Goal: Task Accomplishment & Management: Complete application form

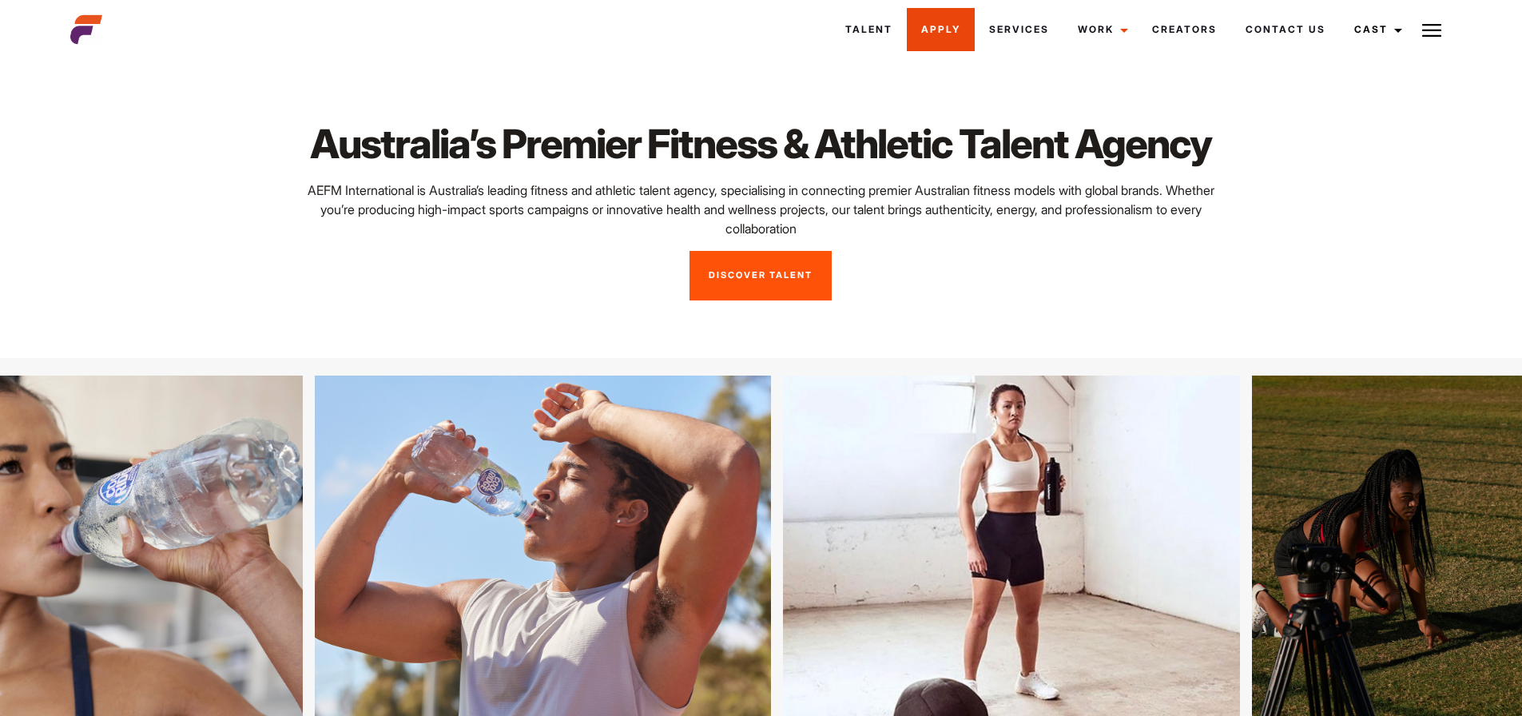
click at [920, 38] on link "Apply" at bounding box center [941, 29] width 68 height 43
click at [905, 23] on link "Apply" at bounding box center [923, 29] width 68 height 43
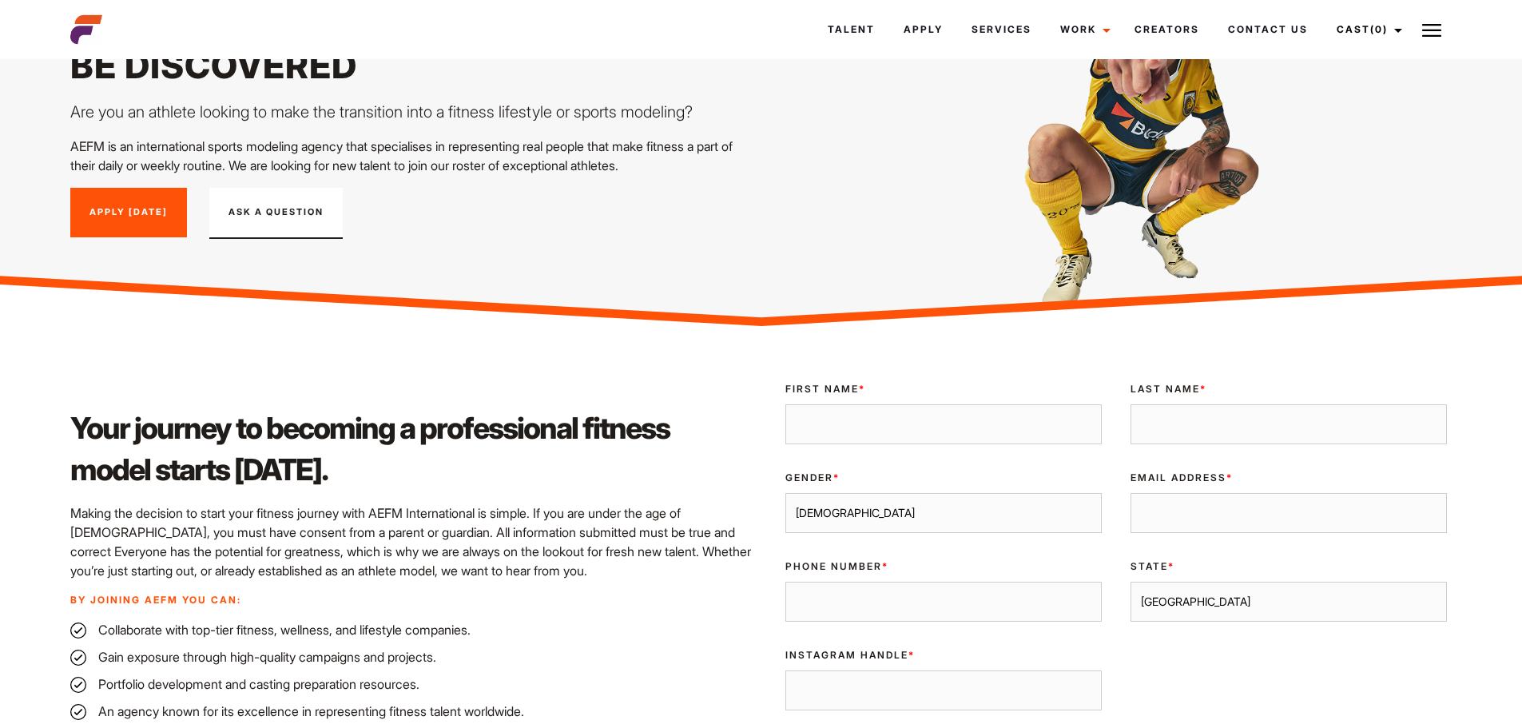
scroll to position [104, 0]
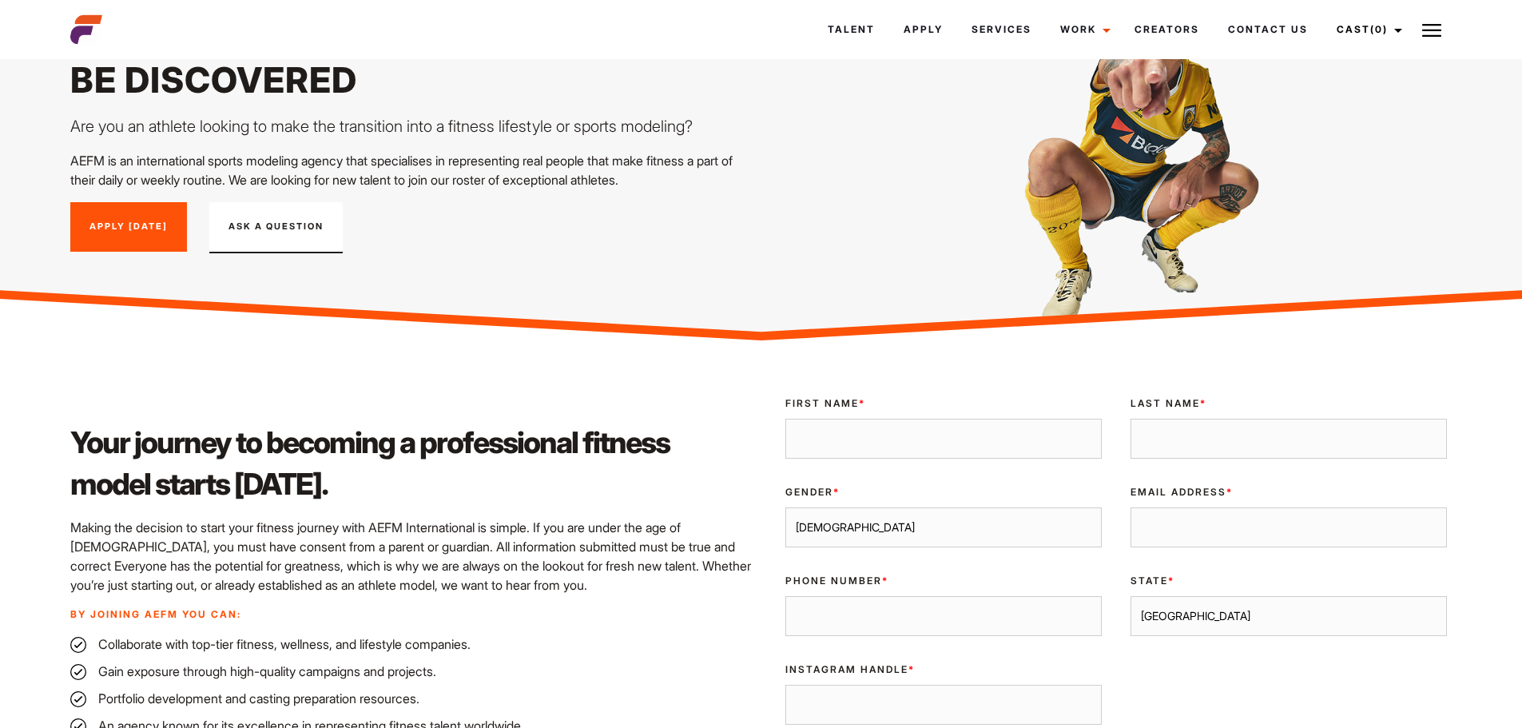
click at [893, 437] on input "First Name *" at bounding box center [944, 439] width 316 height 40
type input "Darci"
type input "Hughes"
type input "darcihughes@hotmail.com"
type input "0497670087"
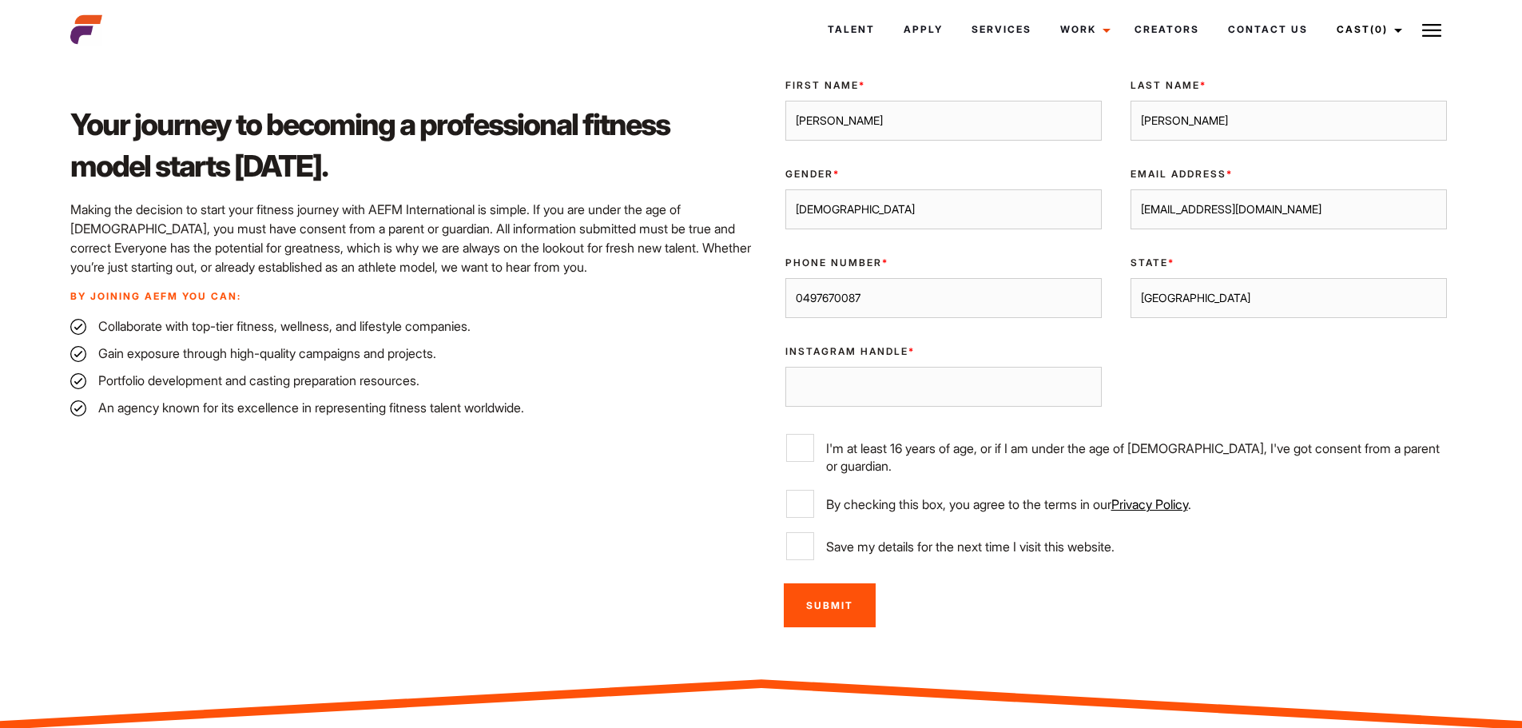
scroll to position [424, 0]
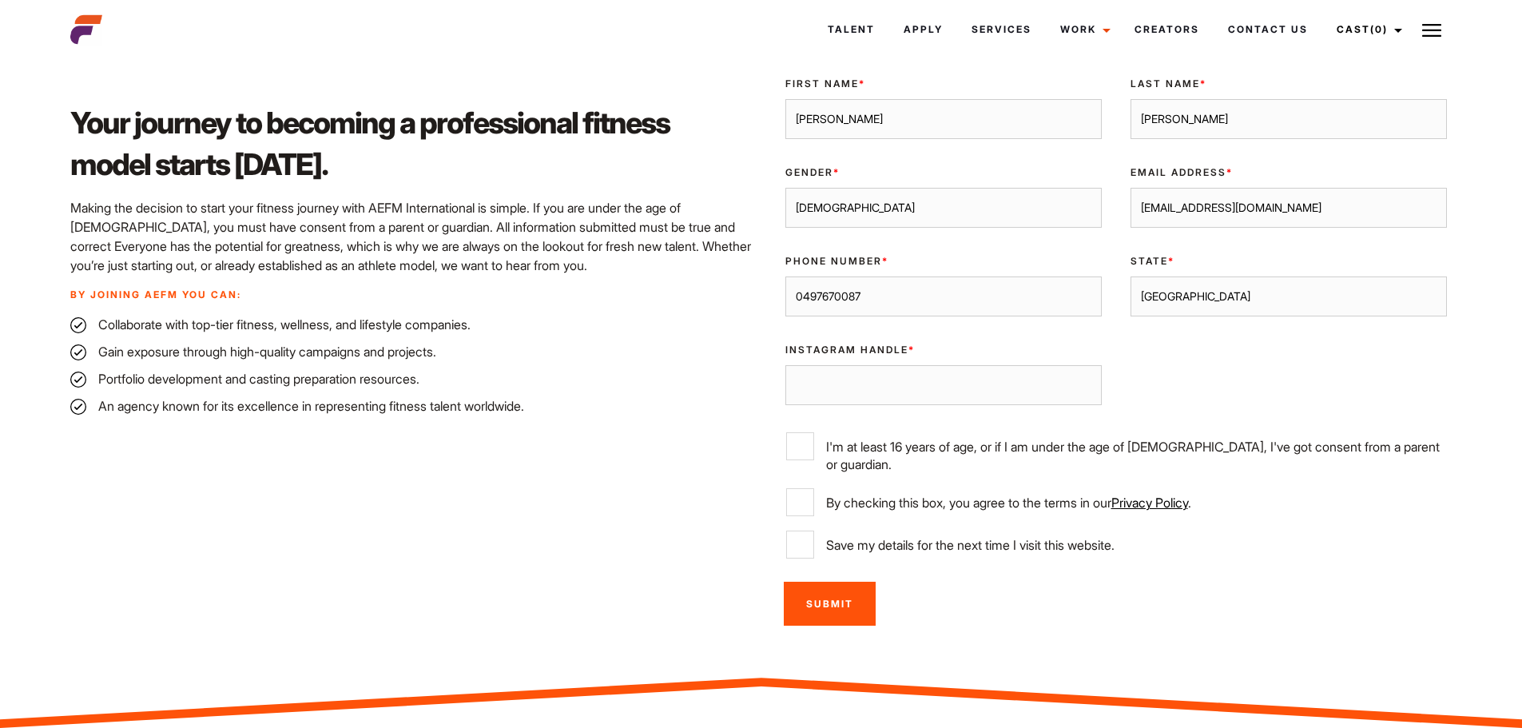
click at [1206, 297] on select "Sydney Melbourne Brisbane Gold Coast Adelaide Perth Darwin Queensland Tasmania …" at bounding box center [1289, 297] width 316 height 40
select select "Melbourne"
click at [1131, 277] on select "Sydney Melbourne Brisbane Gold Coast Adelaide Perth Darwin Queensland Tasmania …" at bounding box center [1289, 297] width 316 height 40
click at [965, 384] on input "Instagram Handle *" at bounding box center [944, 385] width 316 height 40
paste input "https://www.instagram.com/darcihughess/"
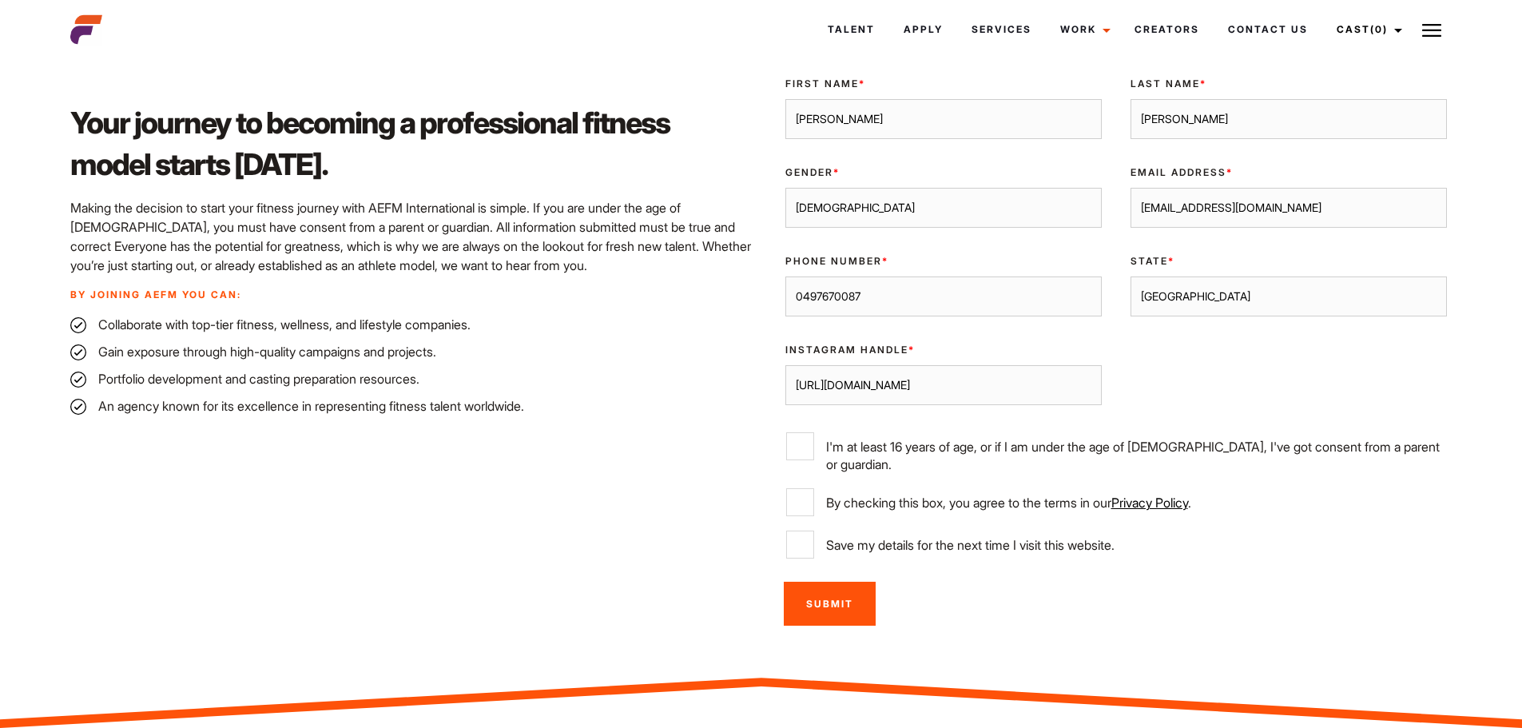
type input "https://www.instagram.com/darcihughess/"
click at [817, 439] on label "I'm at least 16 years of age, or if I am under the age of 18, I've got consent …" at bounding box center [1116, 452] width 660 height 41
click at [814, 439] on input "I'm at least 16 years of age, or if I am under the age of 18, I've got consent …" at bounding box center [800, 446] width 28 height 28
checkbox input "true"
click at [804, 495] on input "By checking this box, you agree to the terms in our Privacy Policy ." at bounding box center [800, 502] width 28 height 28
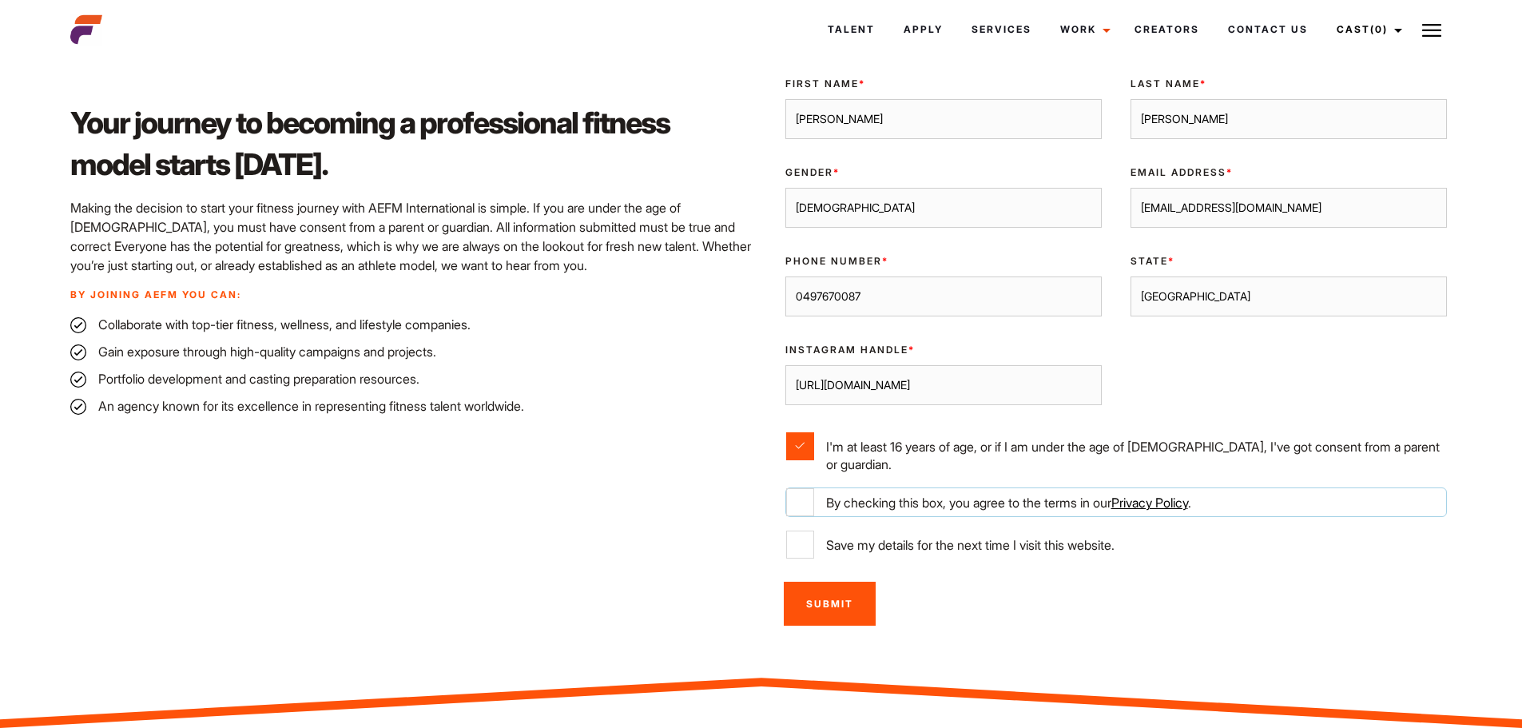
checkbox input "true"
click at [775, 572] on div "Submit" at bounding box center [1116, 603] width 690 height 63
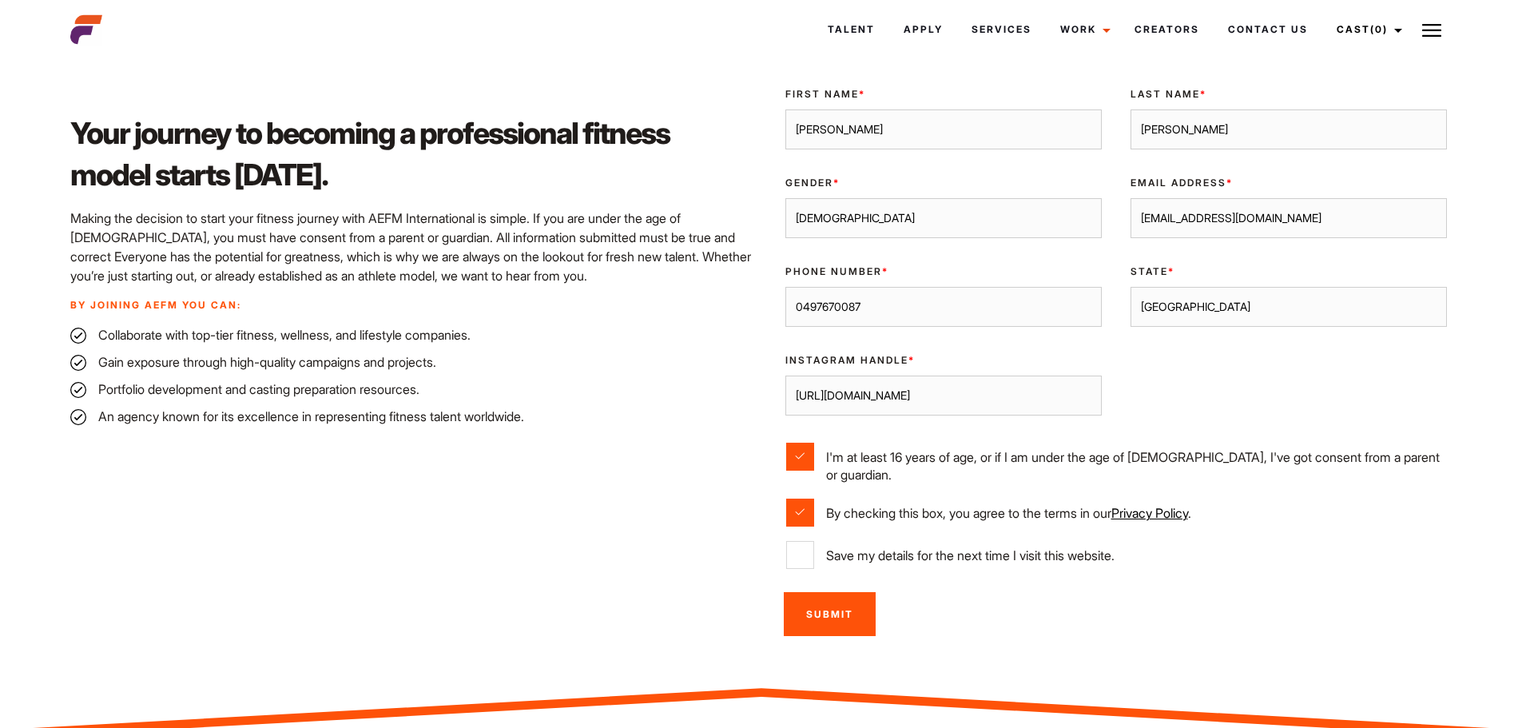
scroll to position [344, 0]
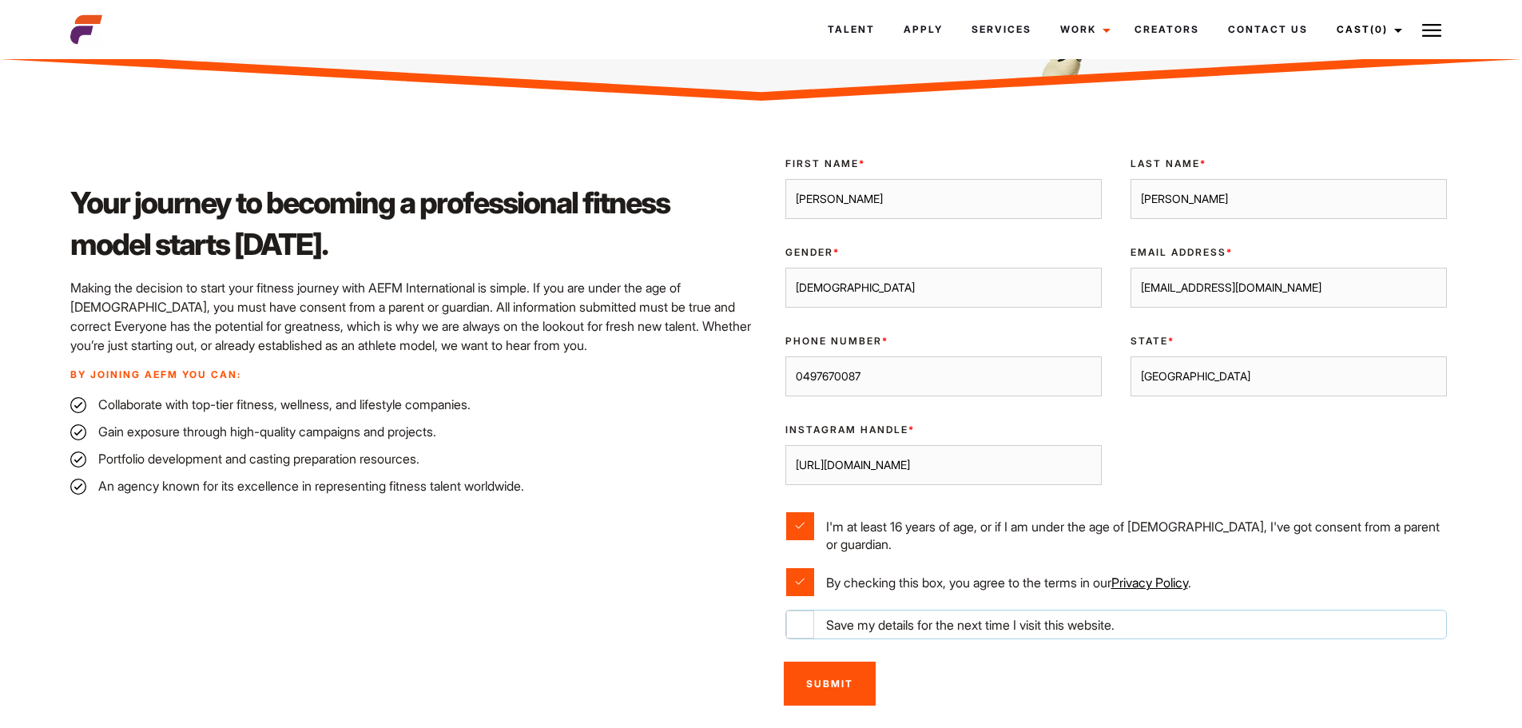
click at [794, 614] on input "Save my details for the next time I visit this website." at bounding box center [800, 625] width 28 height 28
checkbox input "true"
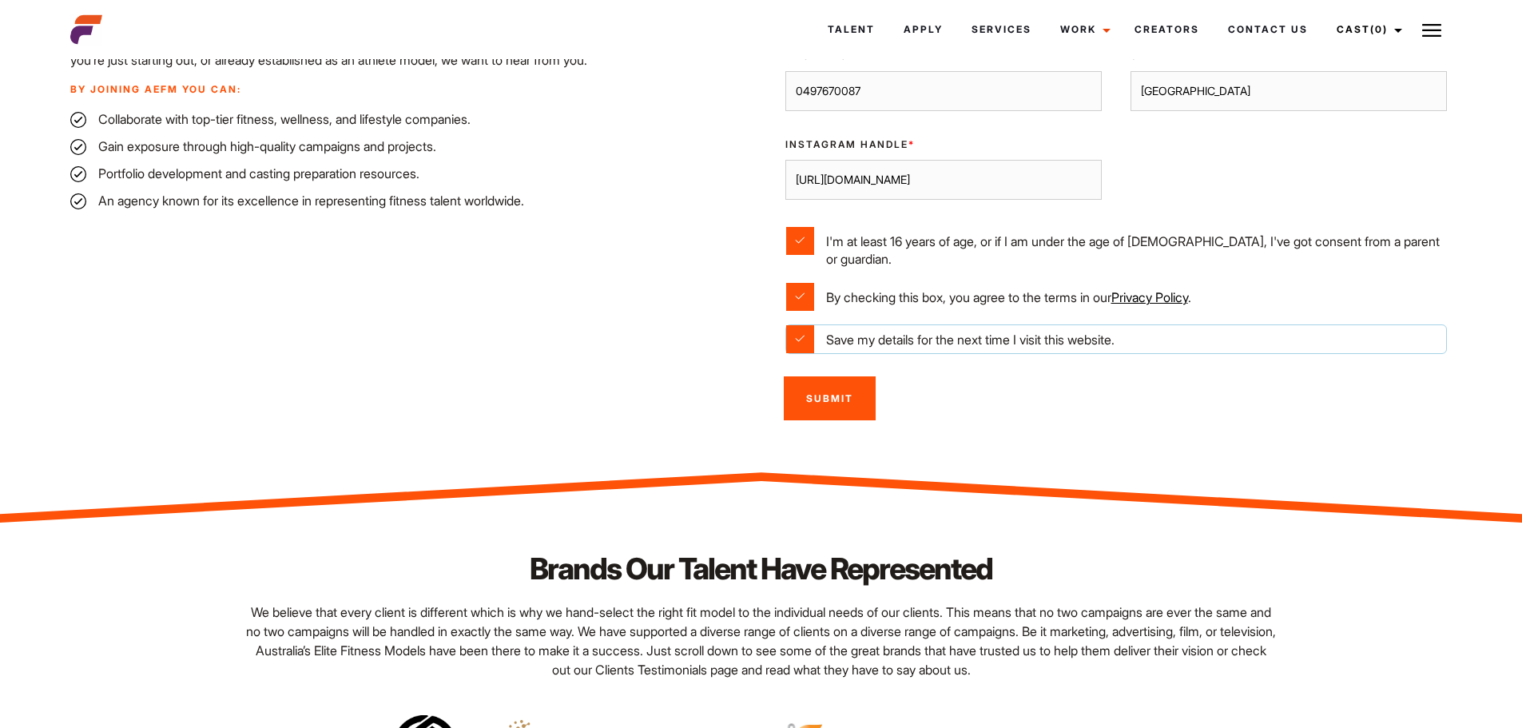
scroll to position [743, 0]
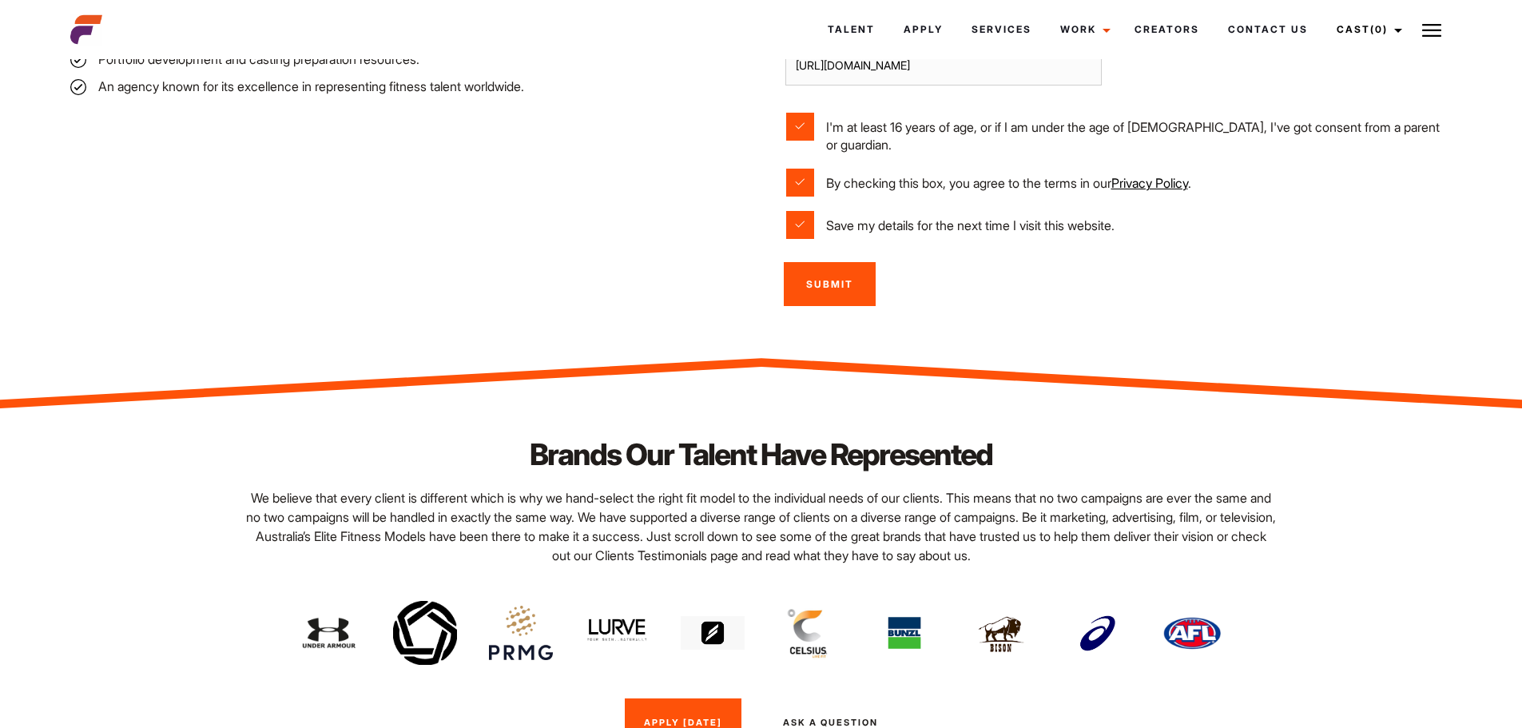
click at [853, 273] on input "Submit" at bounding box center [830, 284] width 92 height 44
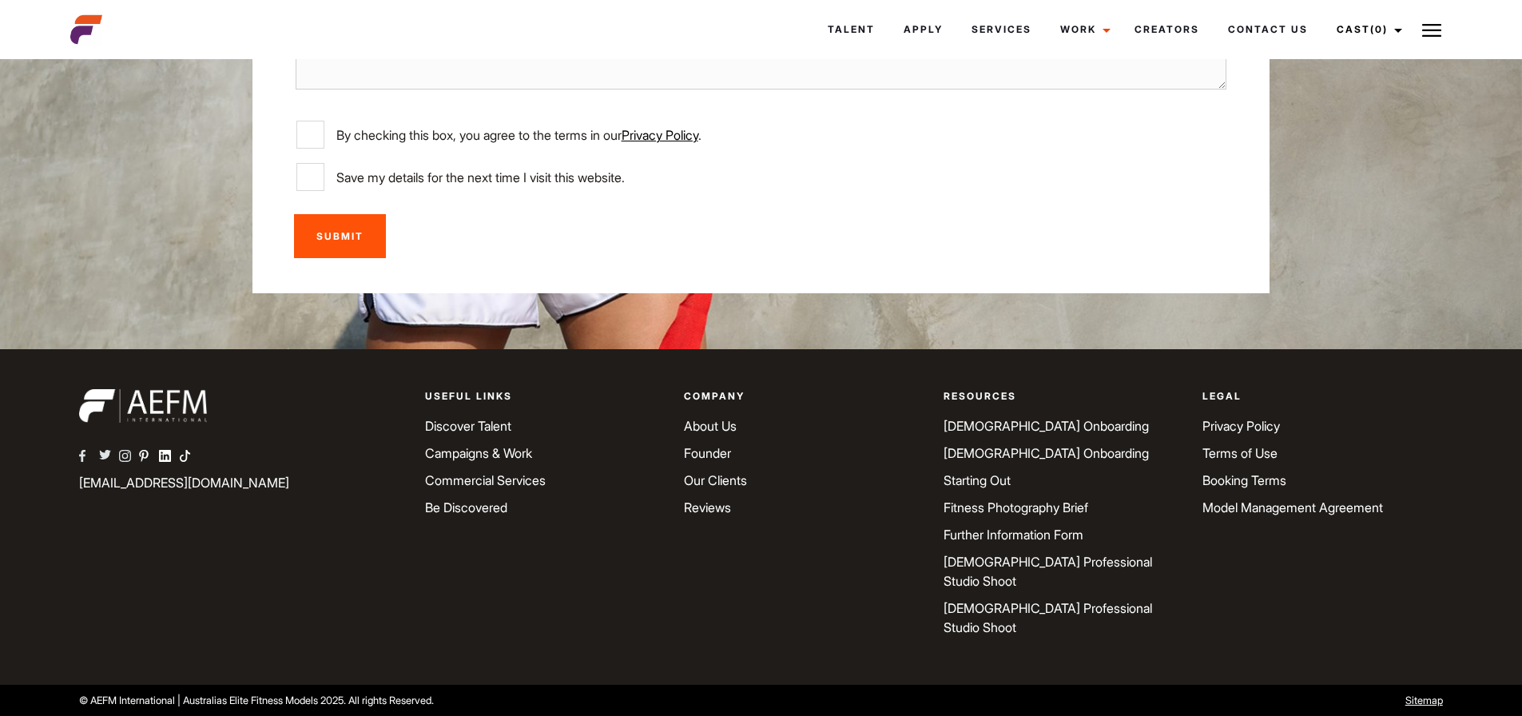
scroll to position [1124, 0]
